Goal: Information Seeking & Learning: Learn about a topic

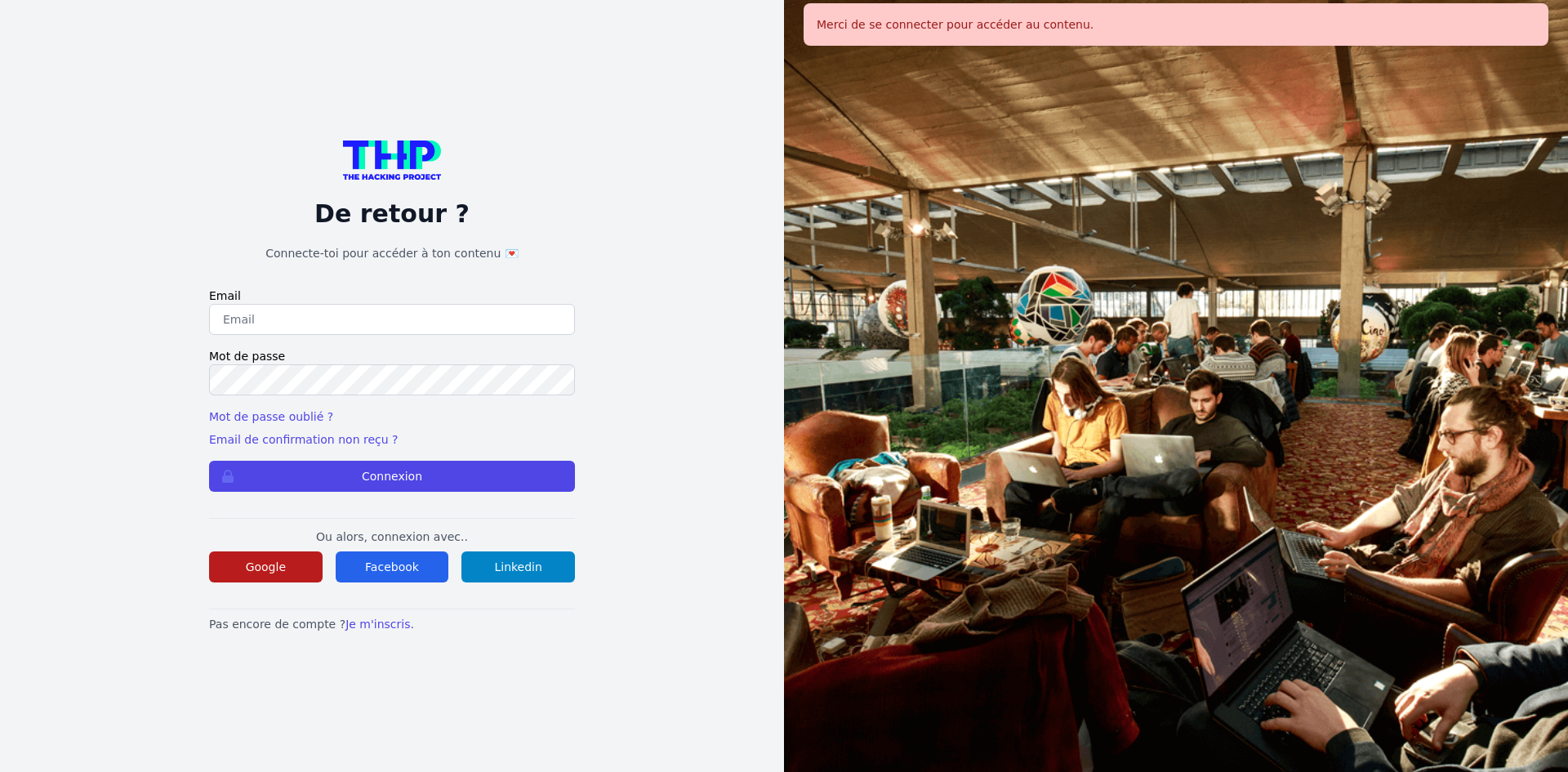
click at [242, 553] on button "Google" at bounding box center [266, 566] width 114 height 31
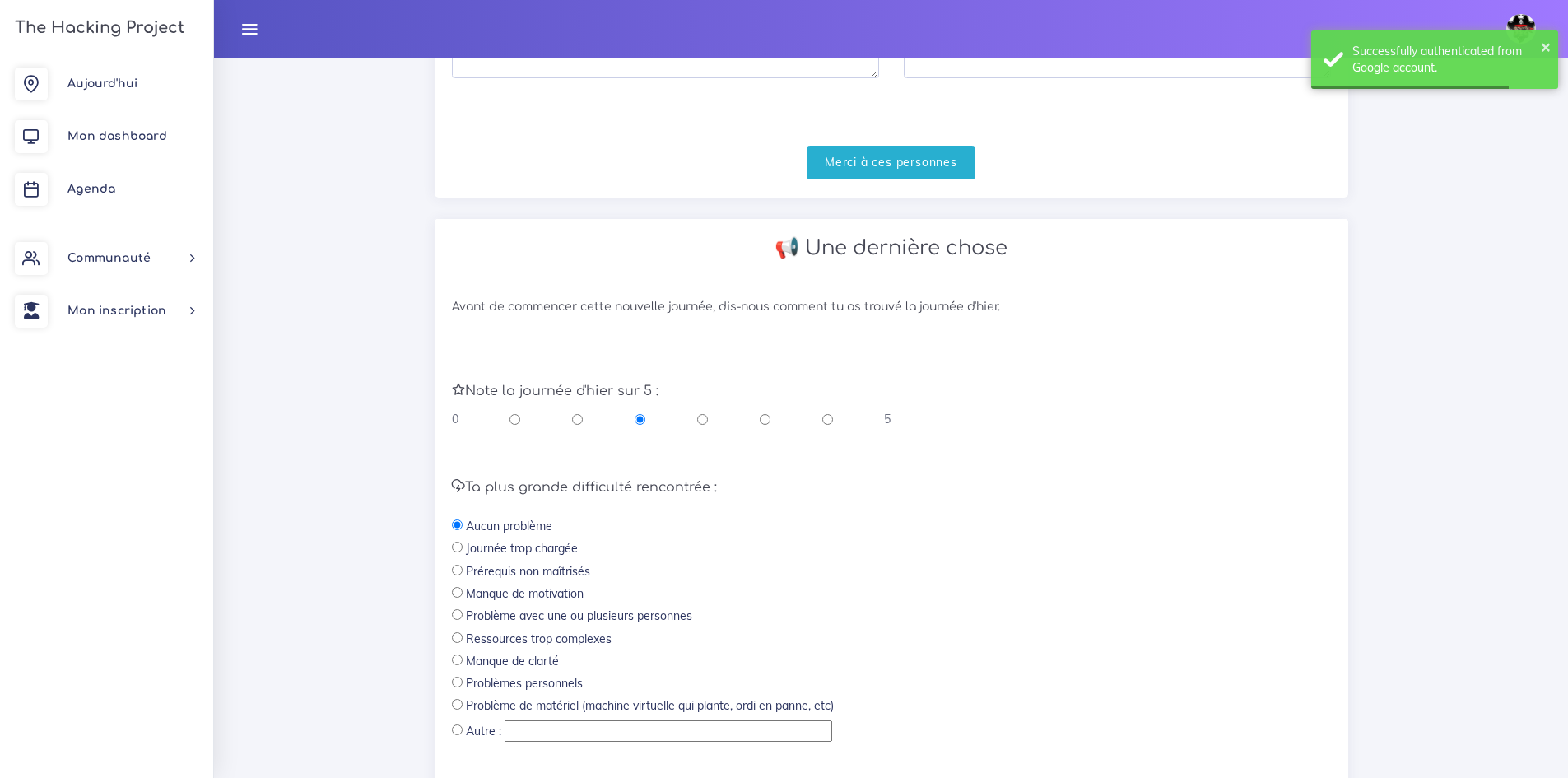
scroll to position [494, 0]
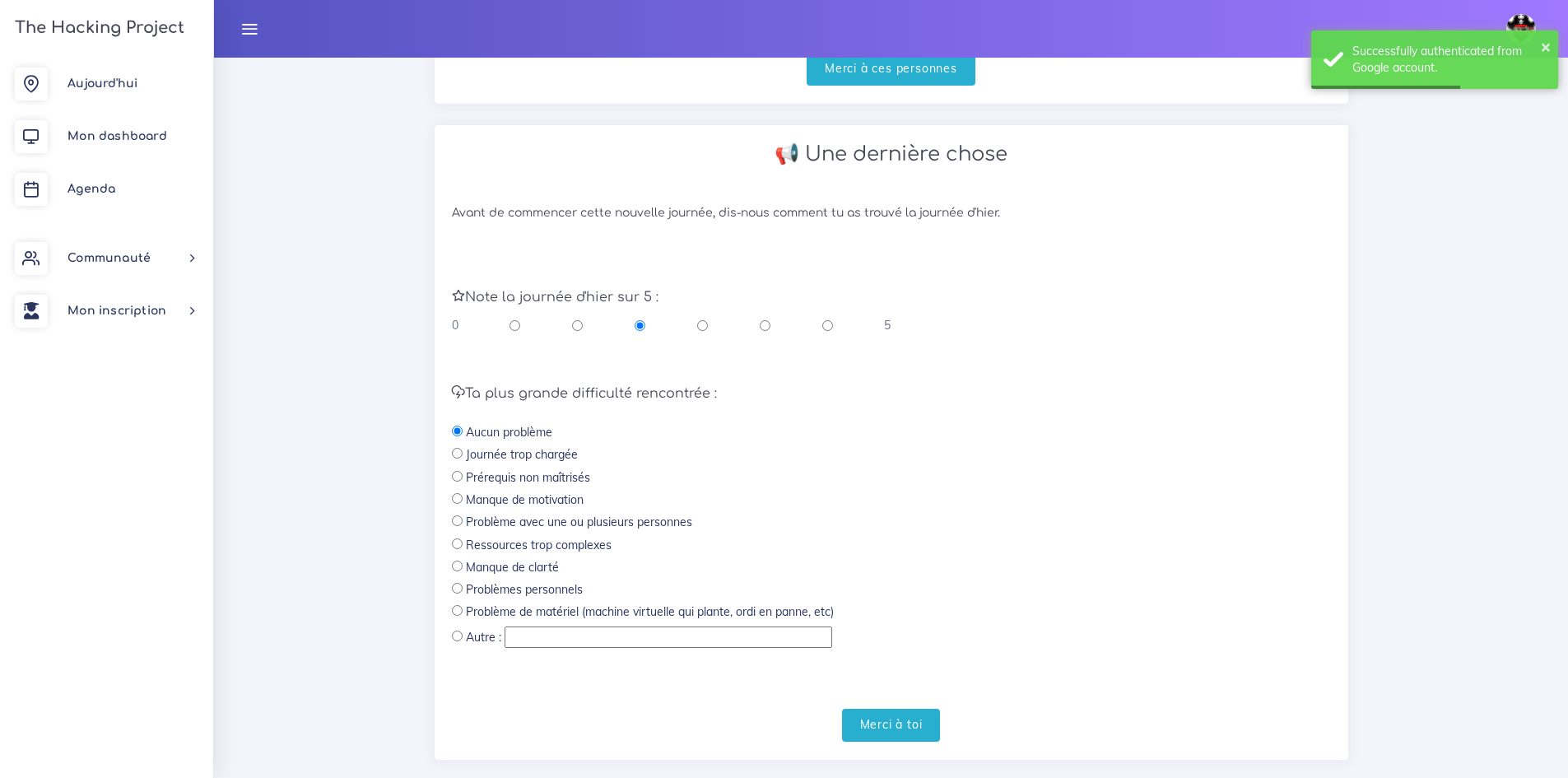
drag, startPoint x: 815, startPoint y: 325, endPoint x: 824, endPoint y: 323, distance: 9.2
click at [817, 324] on div "0 5" at bounding box center [671, 325] width 439 height 17
click at [824, 323] on input "radio" at bounding box center [828, 325] width 11 height 17
radio input "true"
click at [876, 723] on input "Merci à toi" at bounding box center [891, 725] width 99 height 33
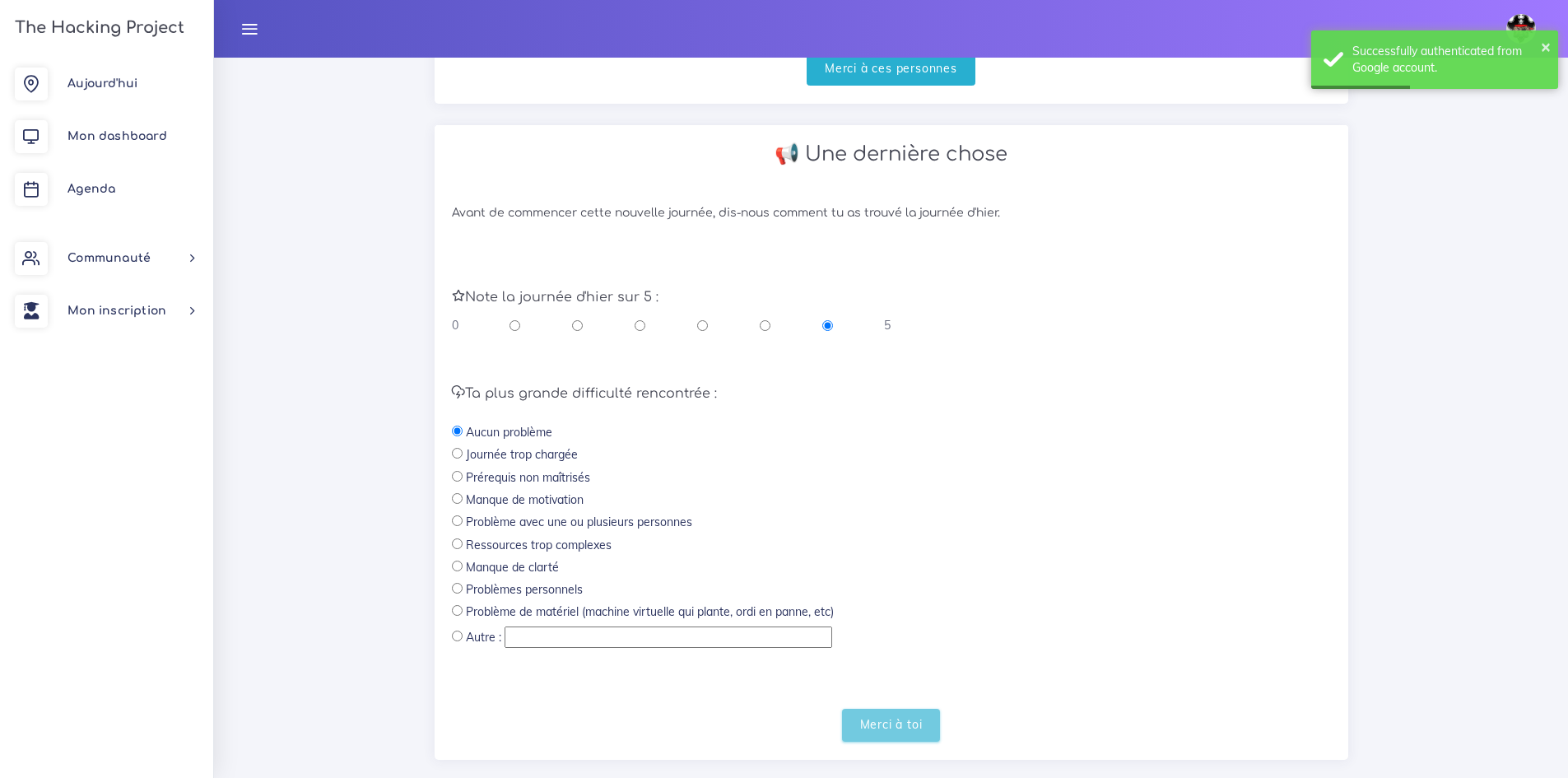
scroll to position [97, 0]
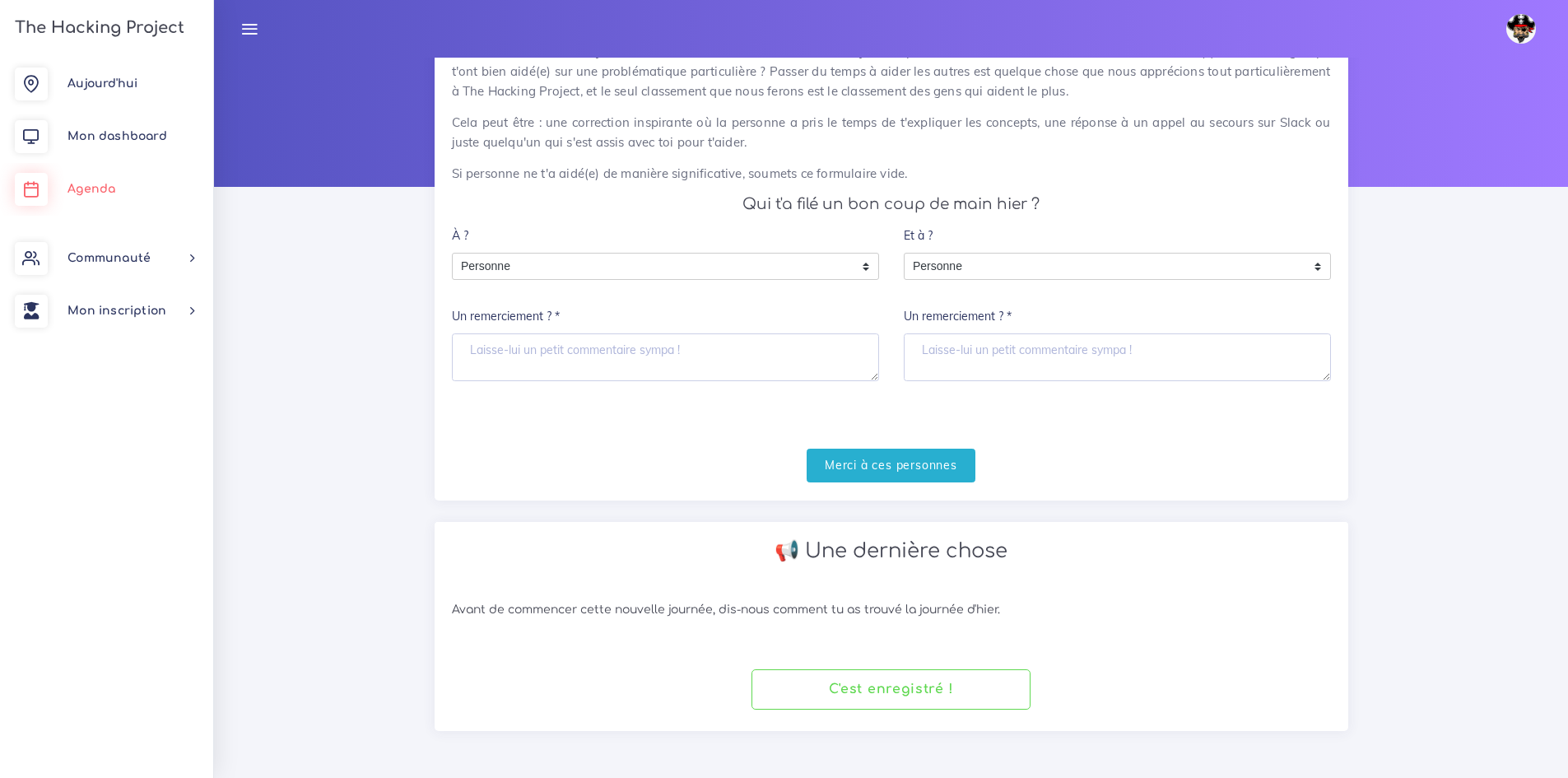
click at [87, 192] on span "Agenda" at bounding box center [91, 188] width 48 height 13
click at [113, 127] on link "Mon dashboard" at bounding box center [106, 136] width 213 height 53
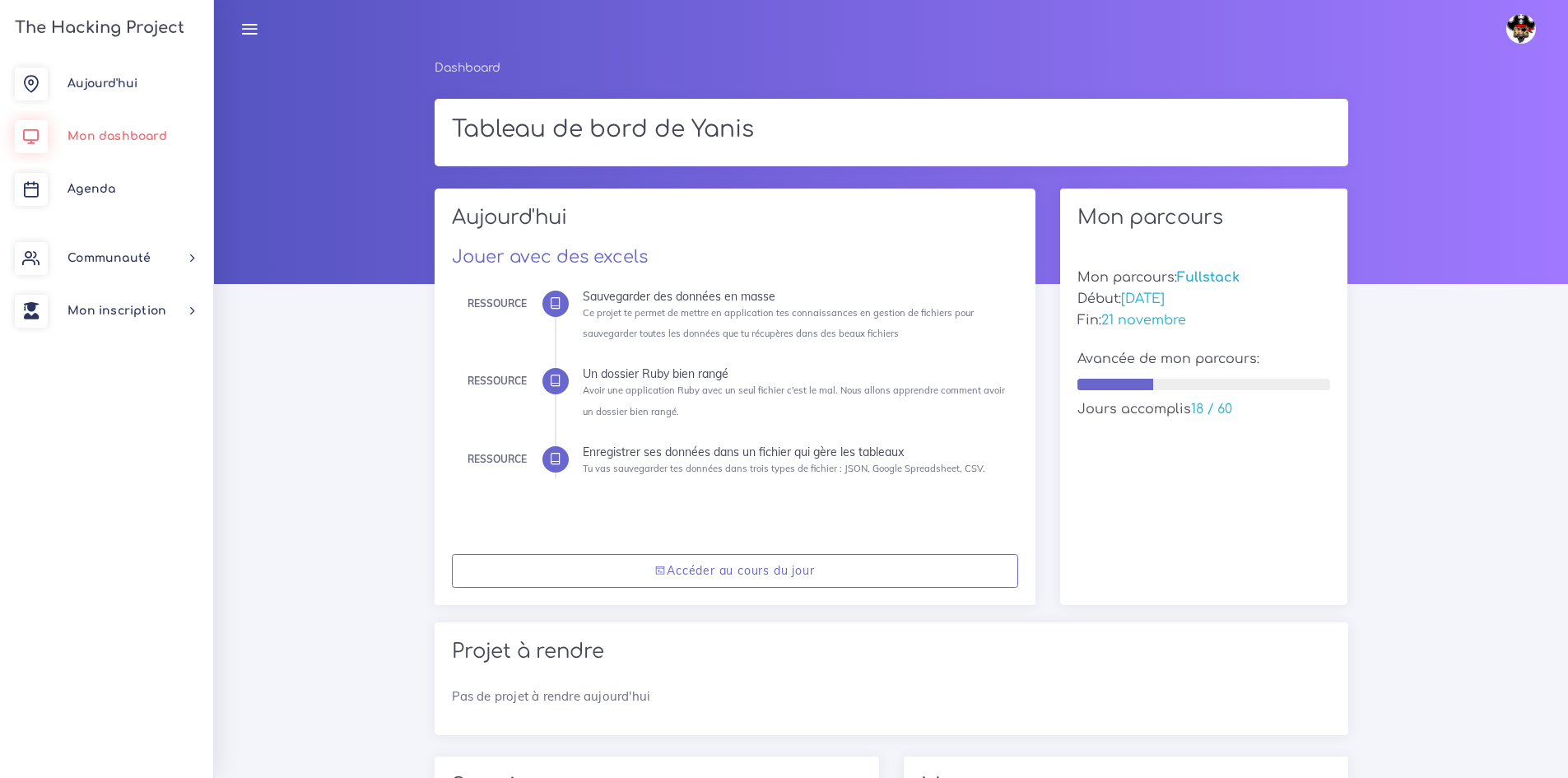
click at [83, 136] on span "Mon dashboard" at bounding box center [117, 136] width 100 height 13
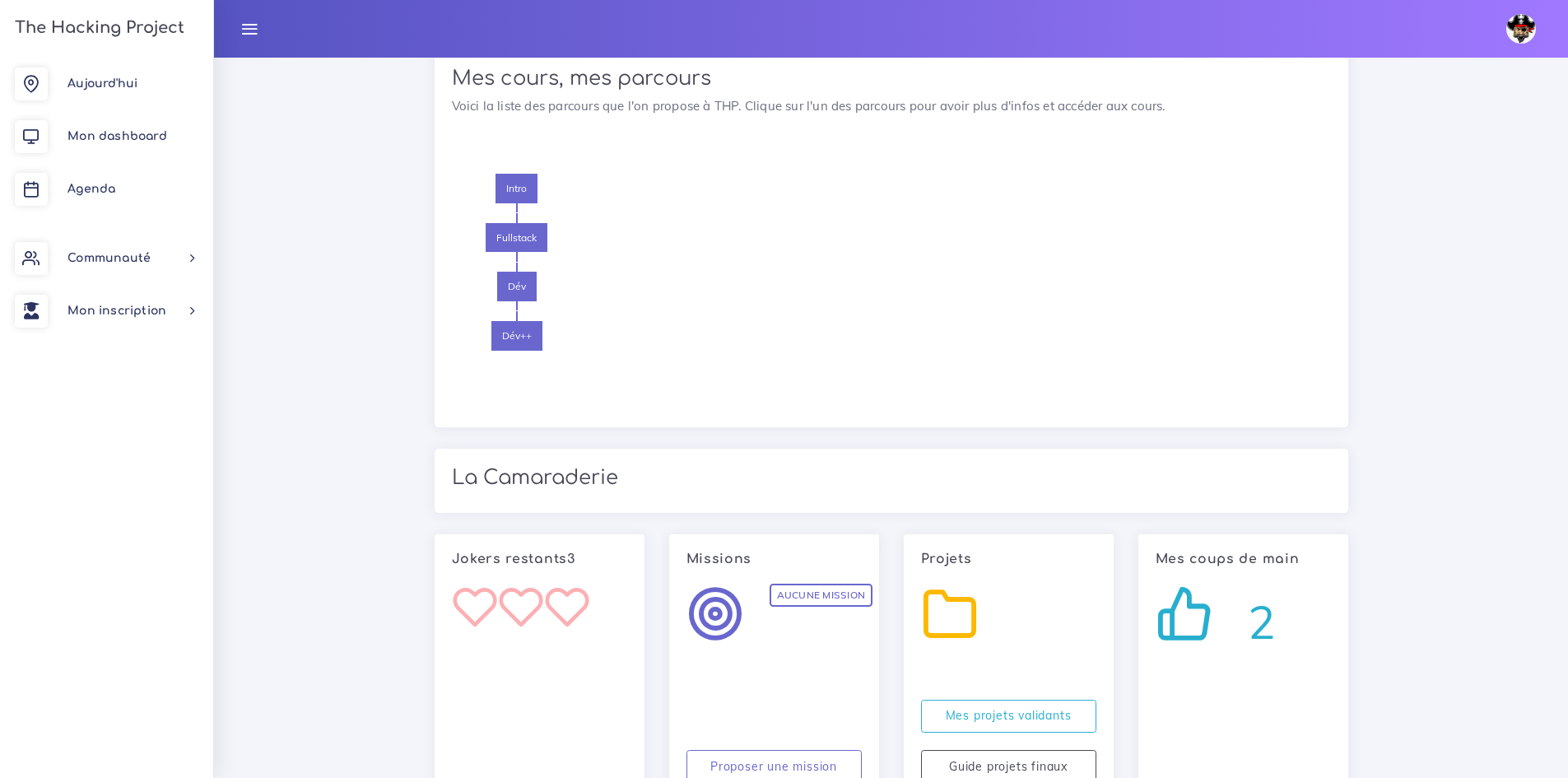
scroll to position [1564, 0]
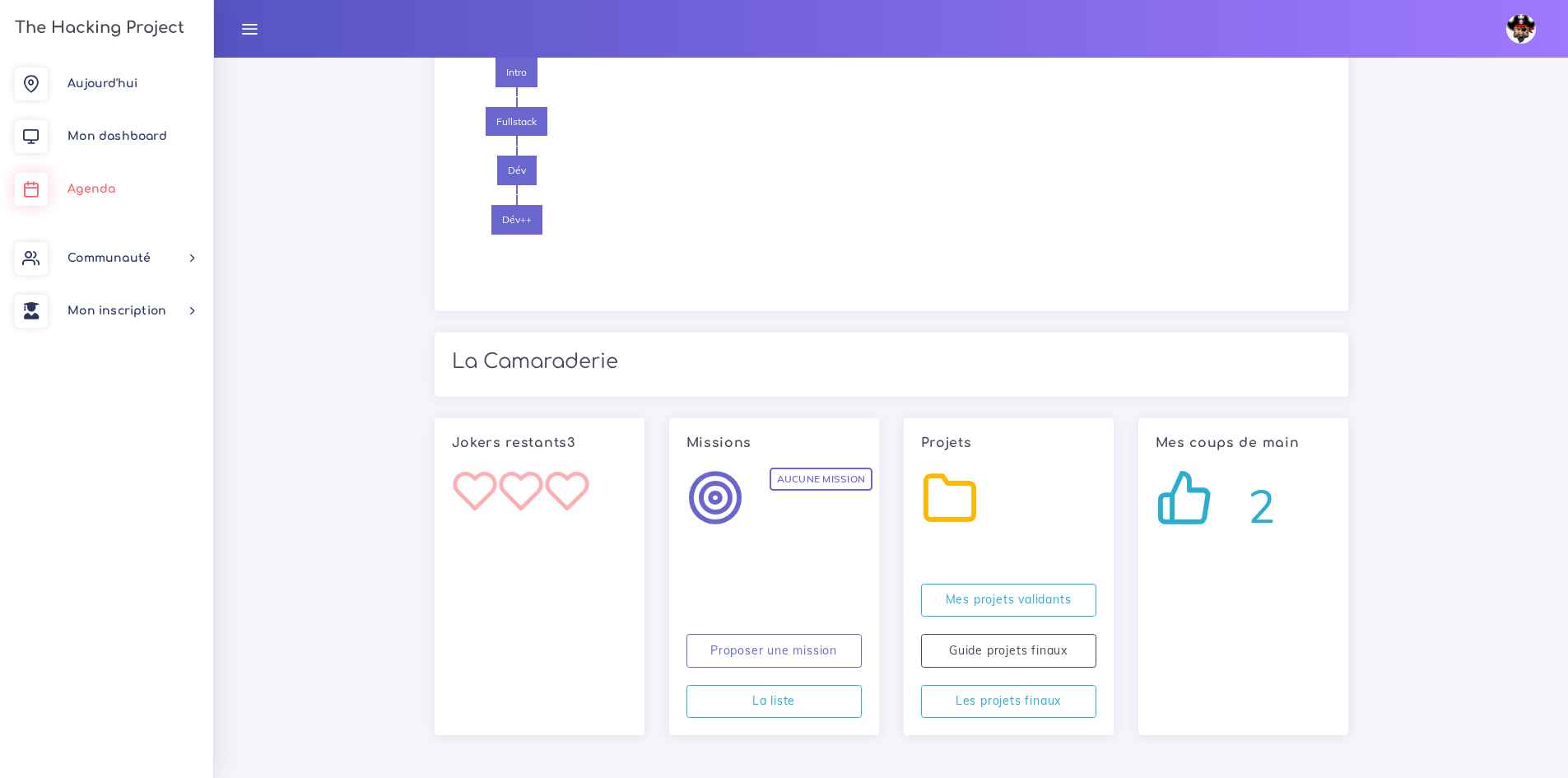
click at [119, 171] on link "Agenda" at bounding box center [106, 189] width 213 height 53
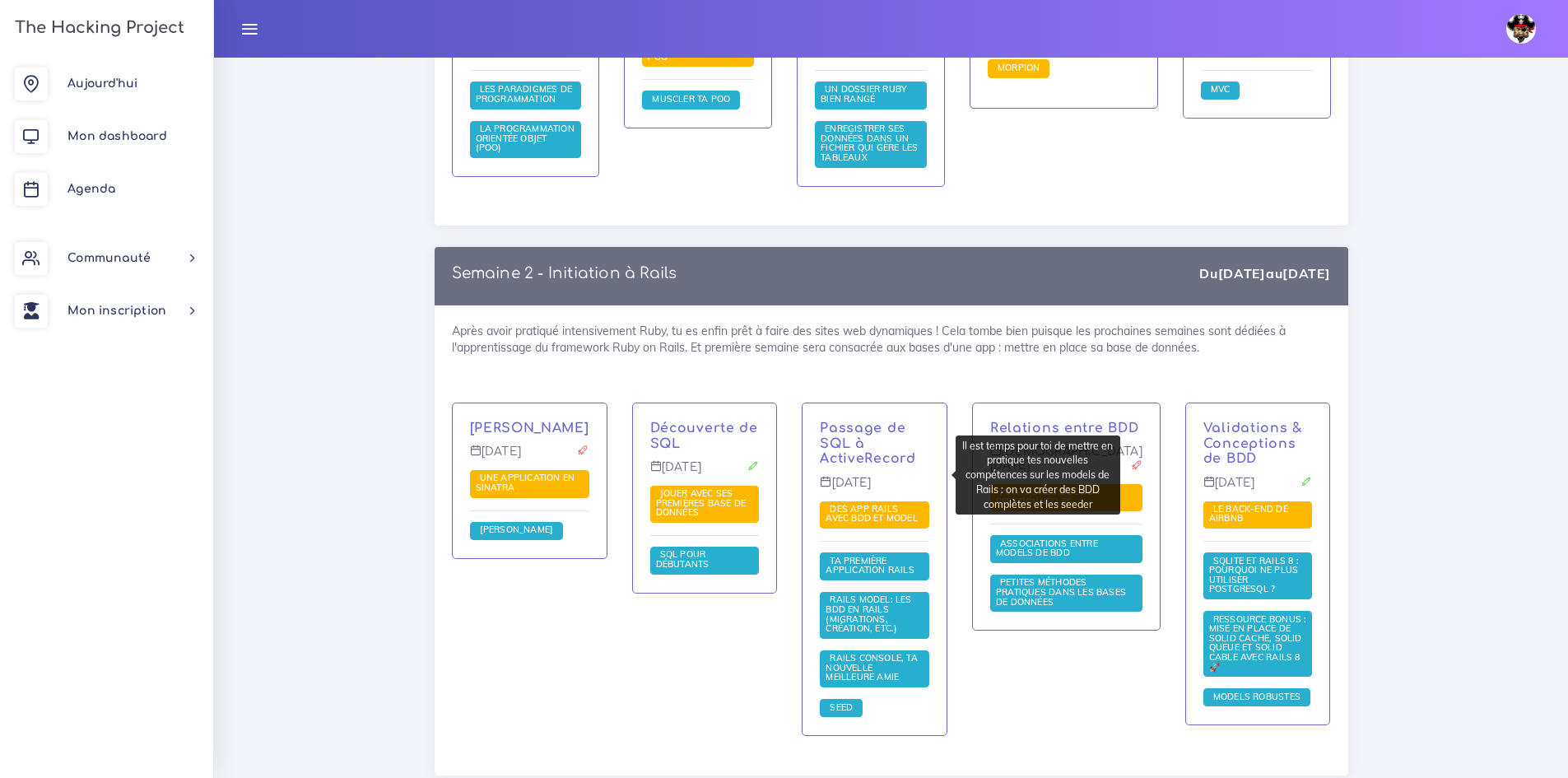
scroll to position [2224, 0]
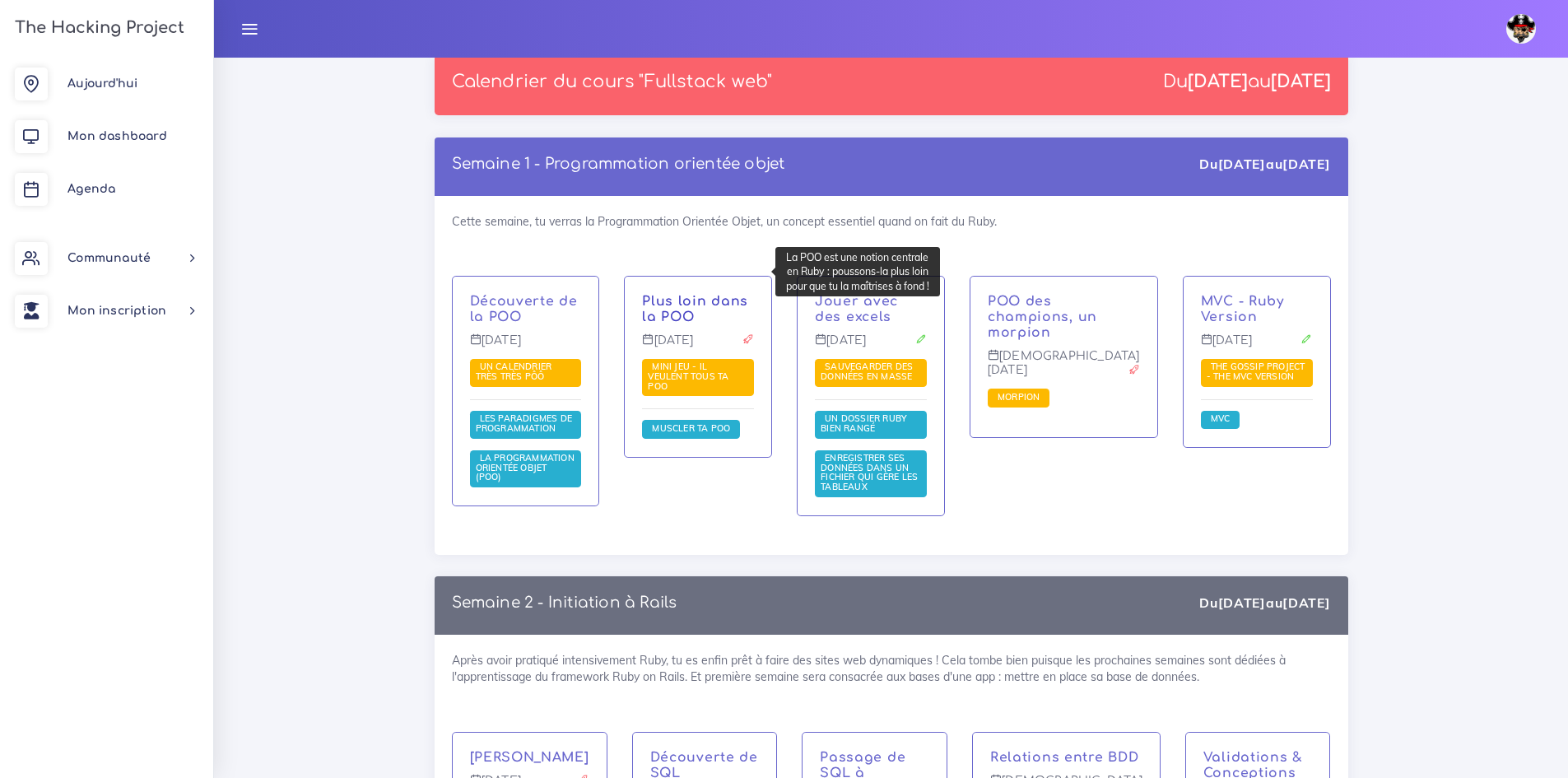
click at [704, 294] on link "Plus loin dans la POO" at bounding box center [694, 309] width 106 height 30
click at [723, 277] on div "Plus loin dans la POO [DATE] Mini jeu - il veulent tous ta POO Muscler ta POO" at bounding box center [698, 366] width 146 height 179
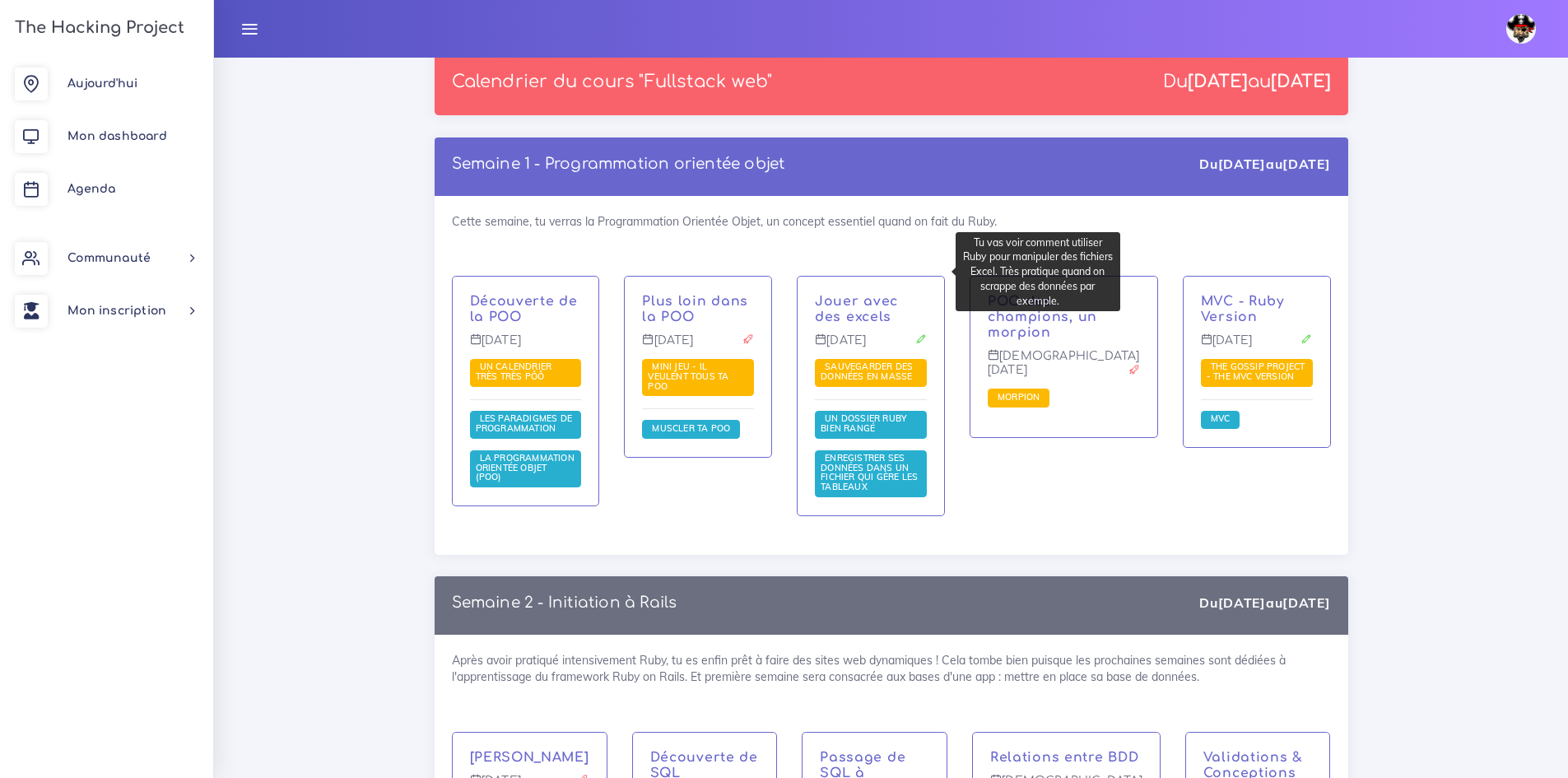
click at [927, 294] on p "Jouer avec des excels" at bounding box center [871, 309] width 112 height 31
click at [895, 294] on link "Jouer avec des excels" at bounding box center [856, 309] width 83 height 30
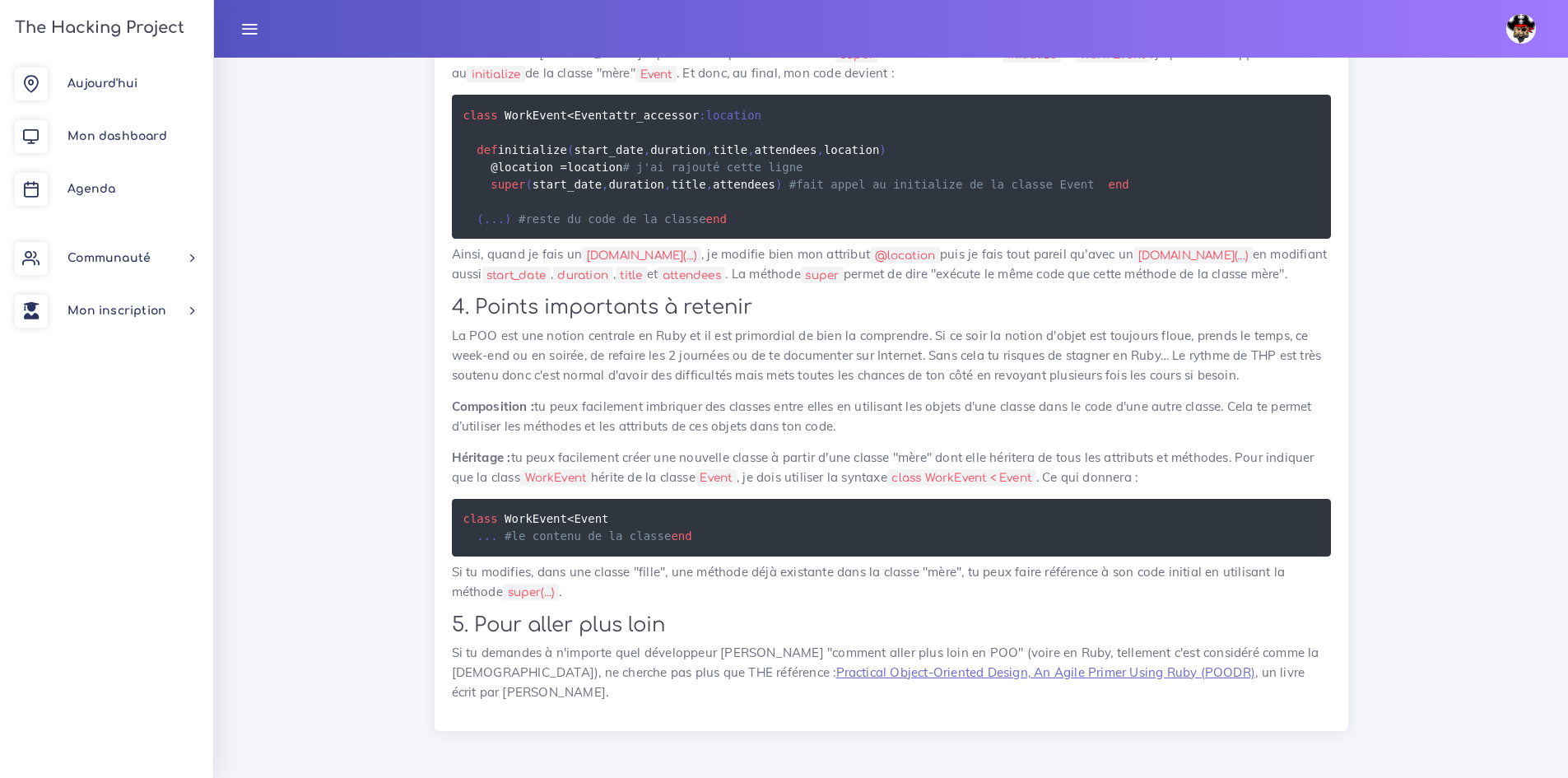
scroll to position [15372, 0]
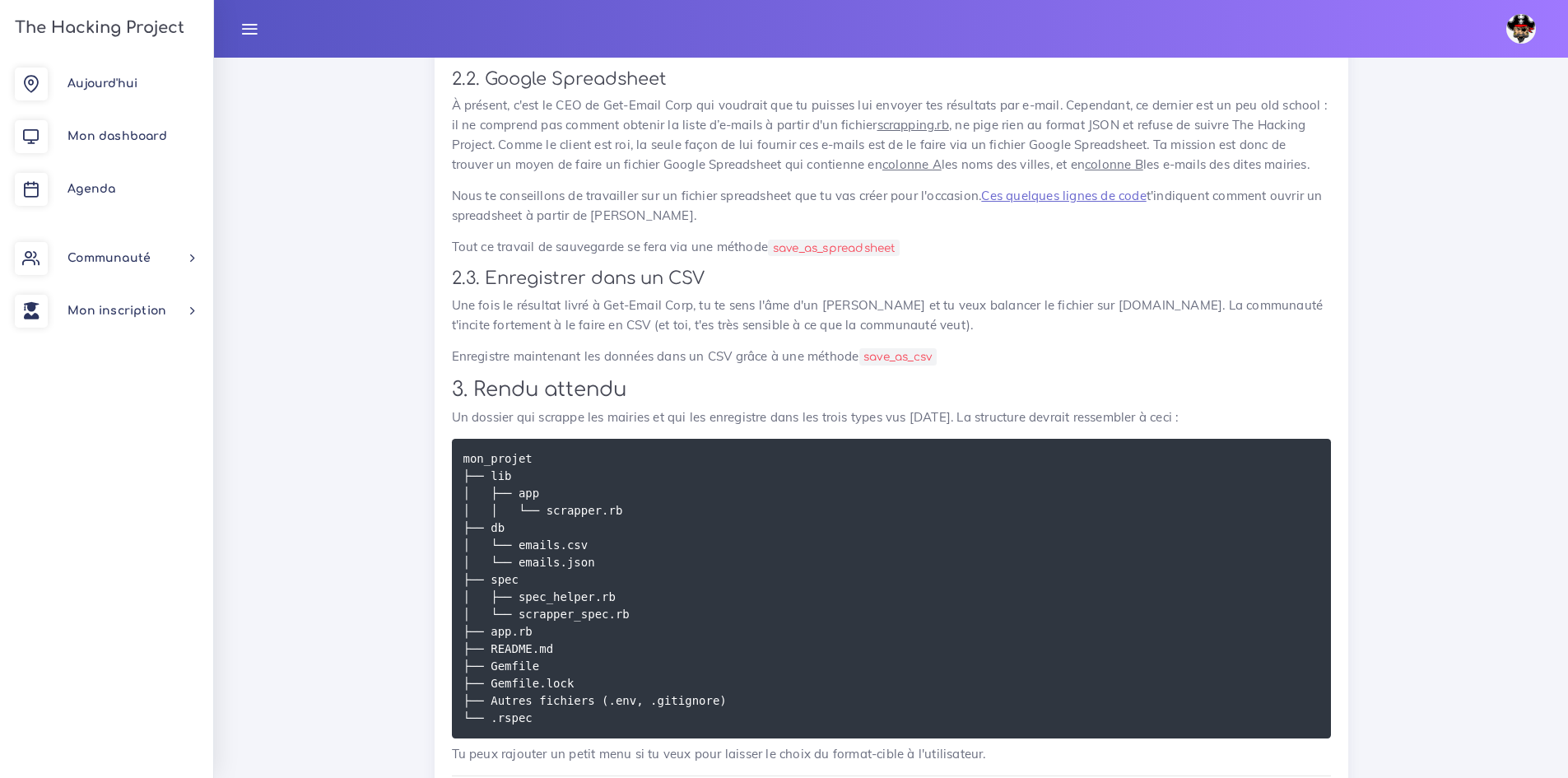
scroll to position [1395, 0]
